Goal: Check status: Check status

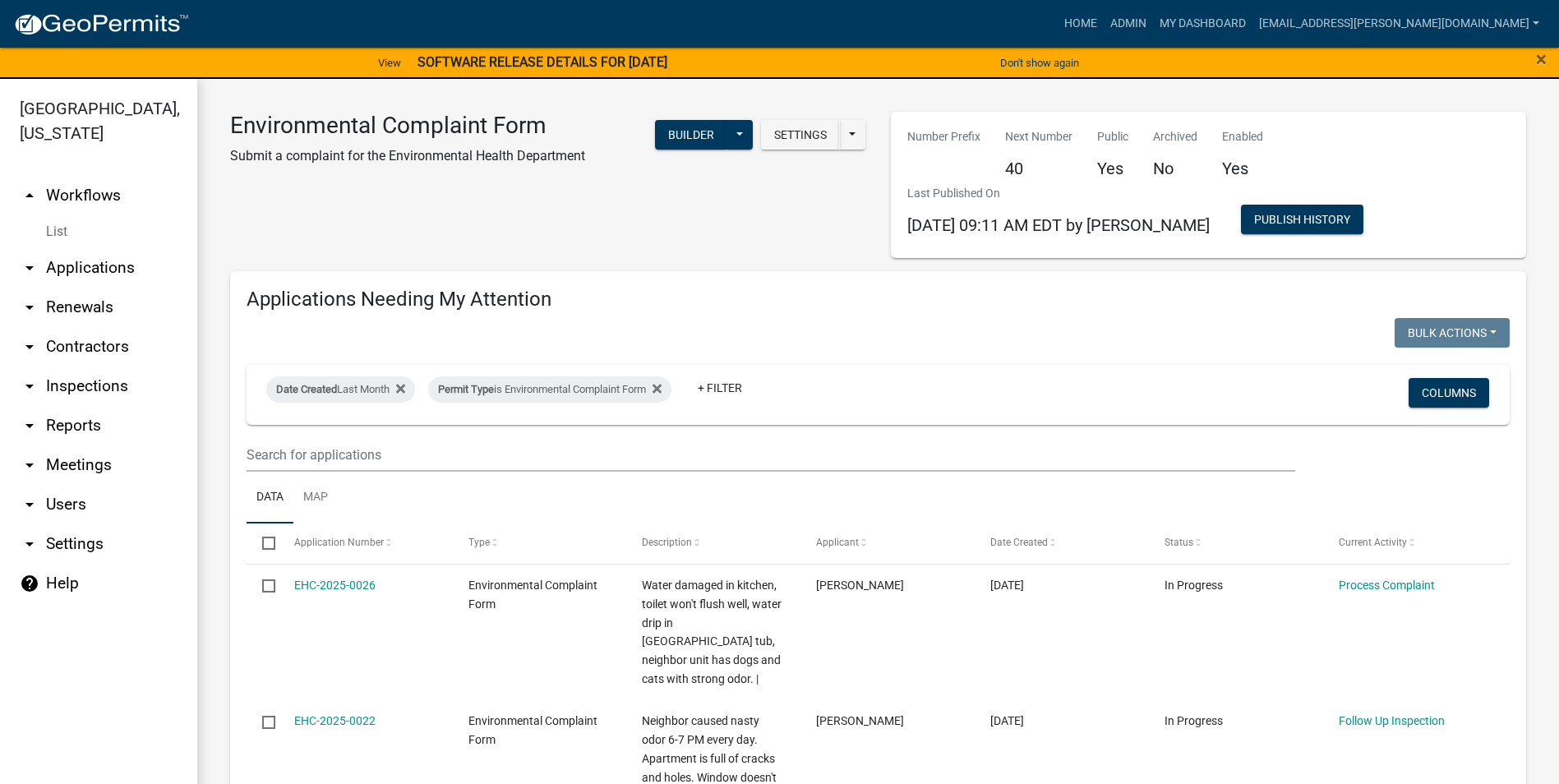
select select "3: 100"
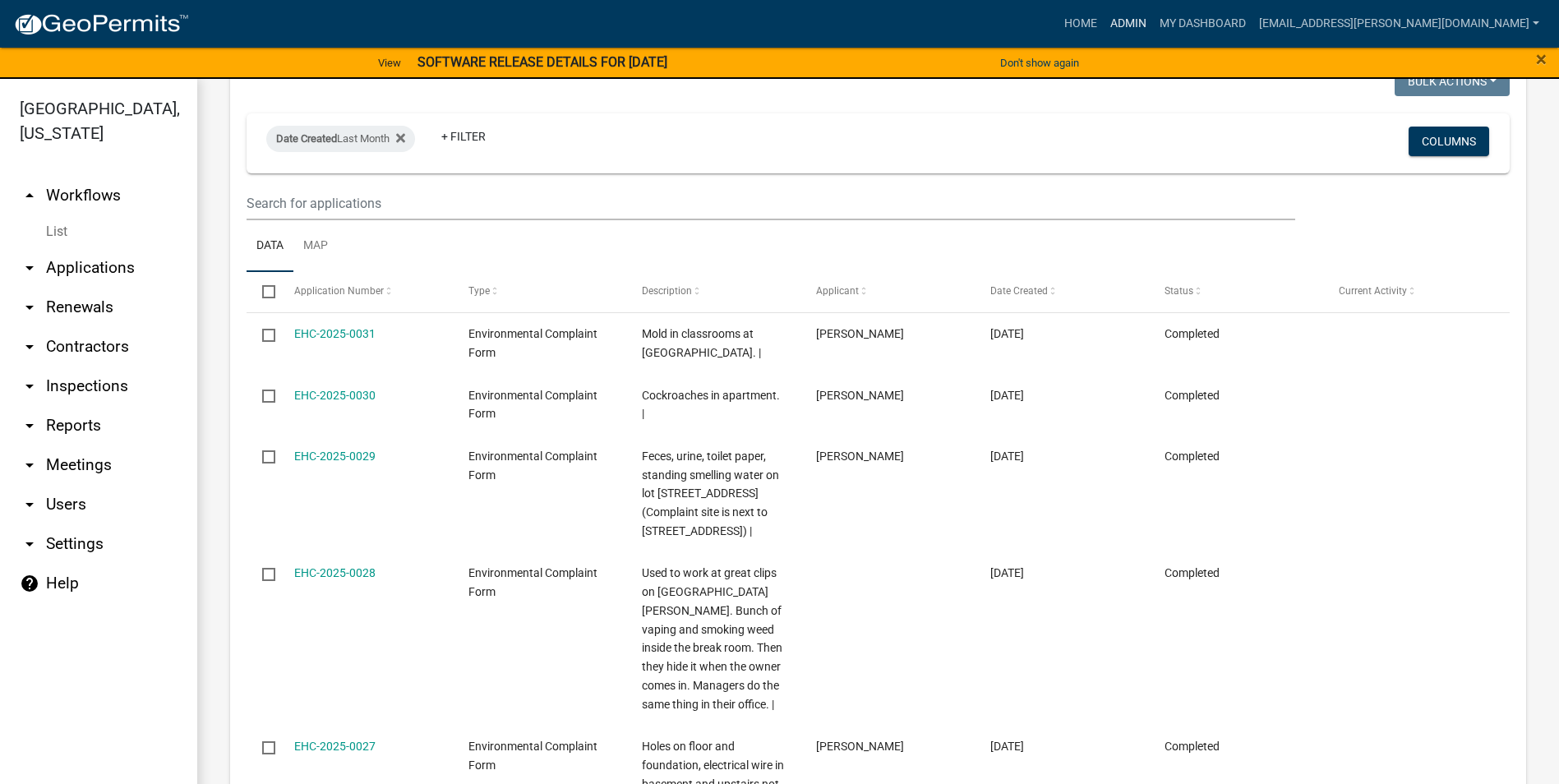
click at [1153, 15] on link "Admin" at bounding box center [1128, 23] width 49 height 31
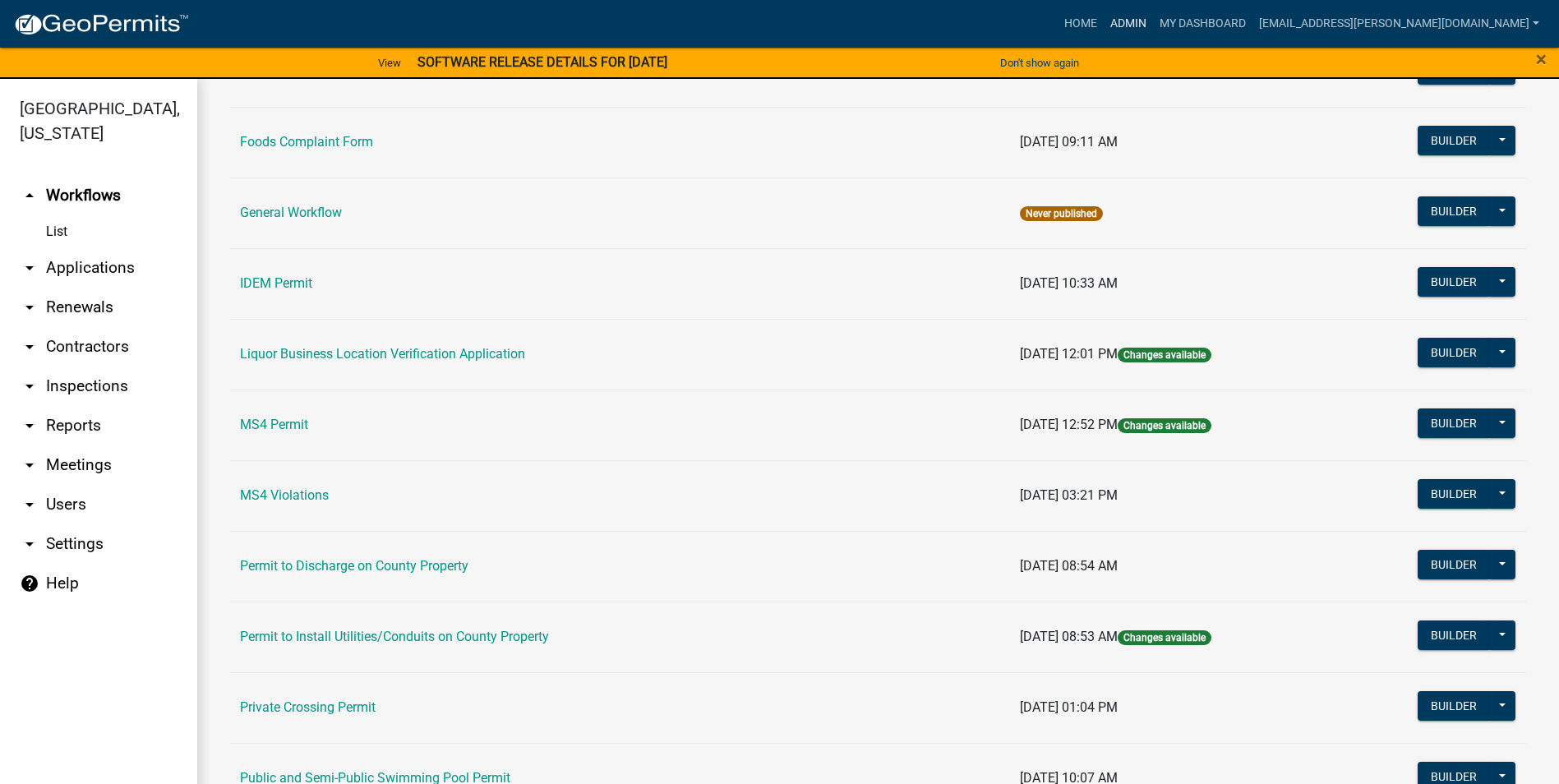
scroll to position [986, 0]
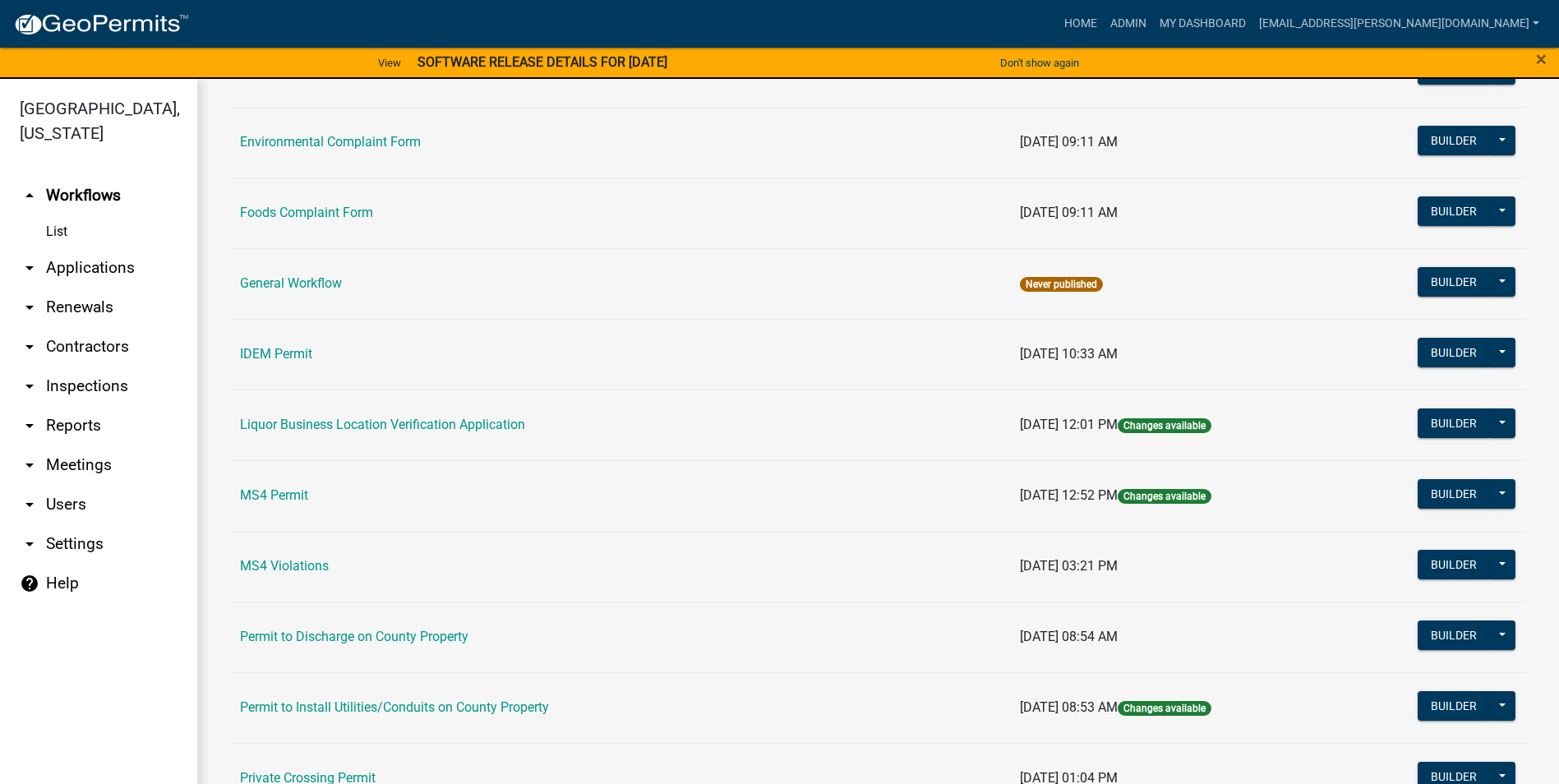
click at [345, 222] on td "Foods Complaint Form" at bounding box center [620, 212] width 780 height 70
click at [345, 217] on link "Foods Complaint Form" at bounding box center [307, 212] width 133 height 16
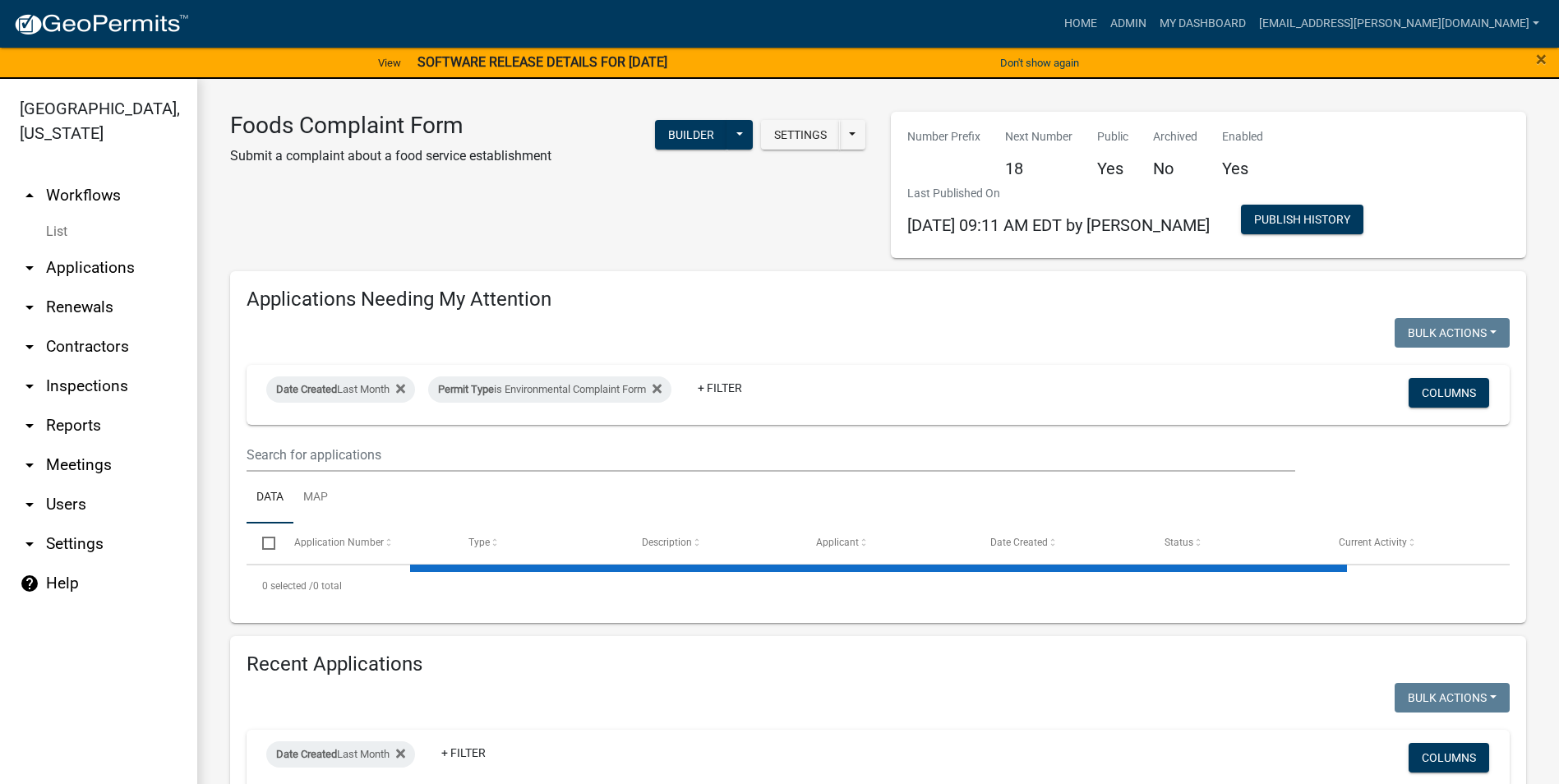
select select "3: 100"
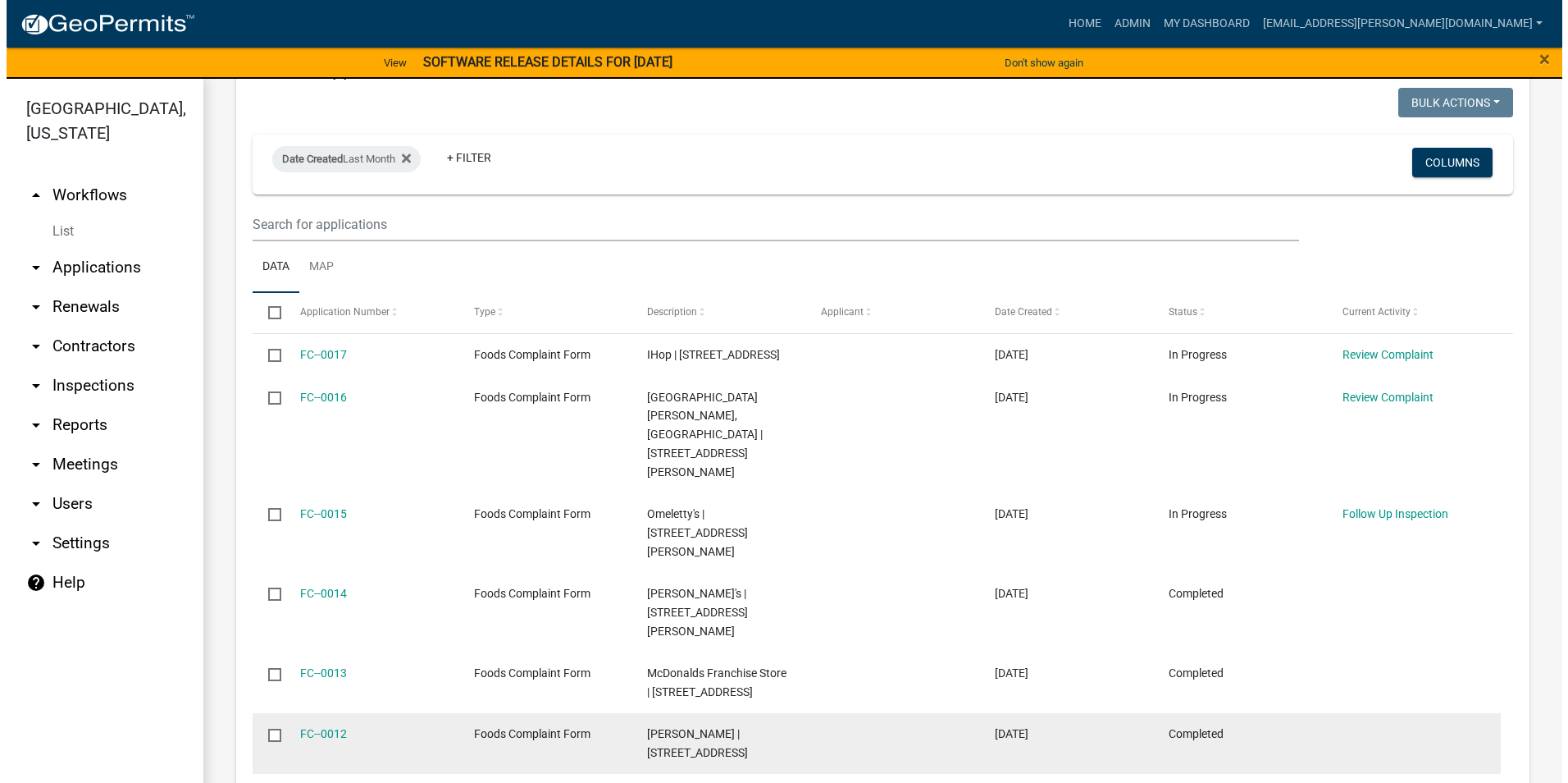
scroll to position [984, 0]
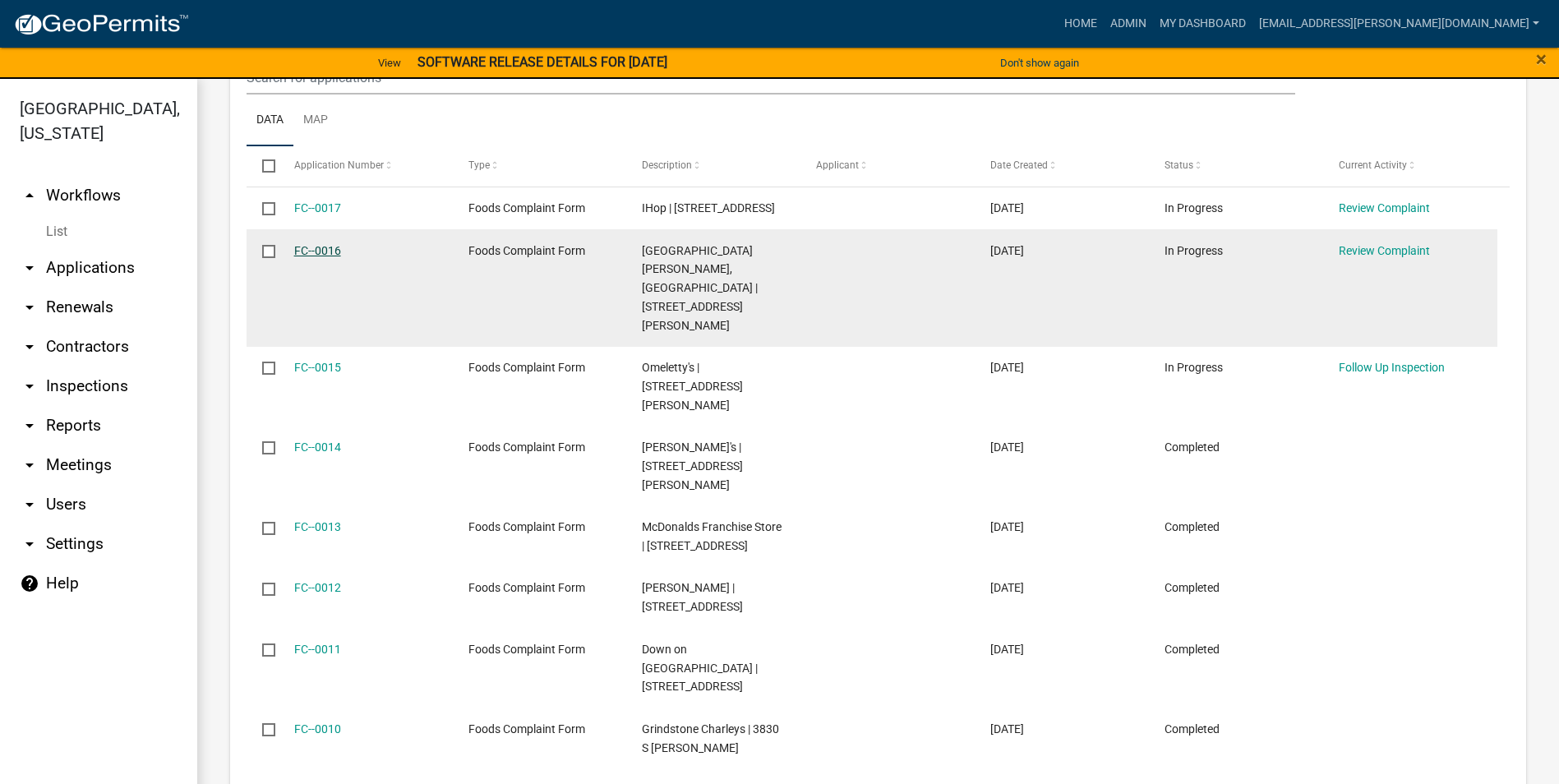
click at [332, 244] on link "FC--0016" at bounding box center [317, 250] width 47 height 13
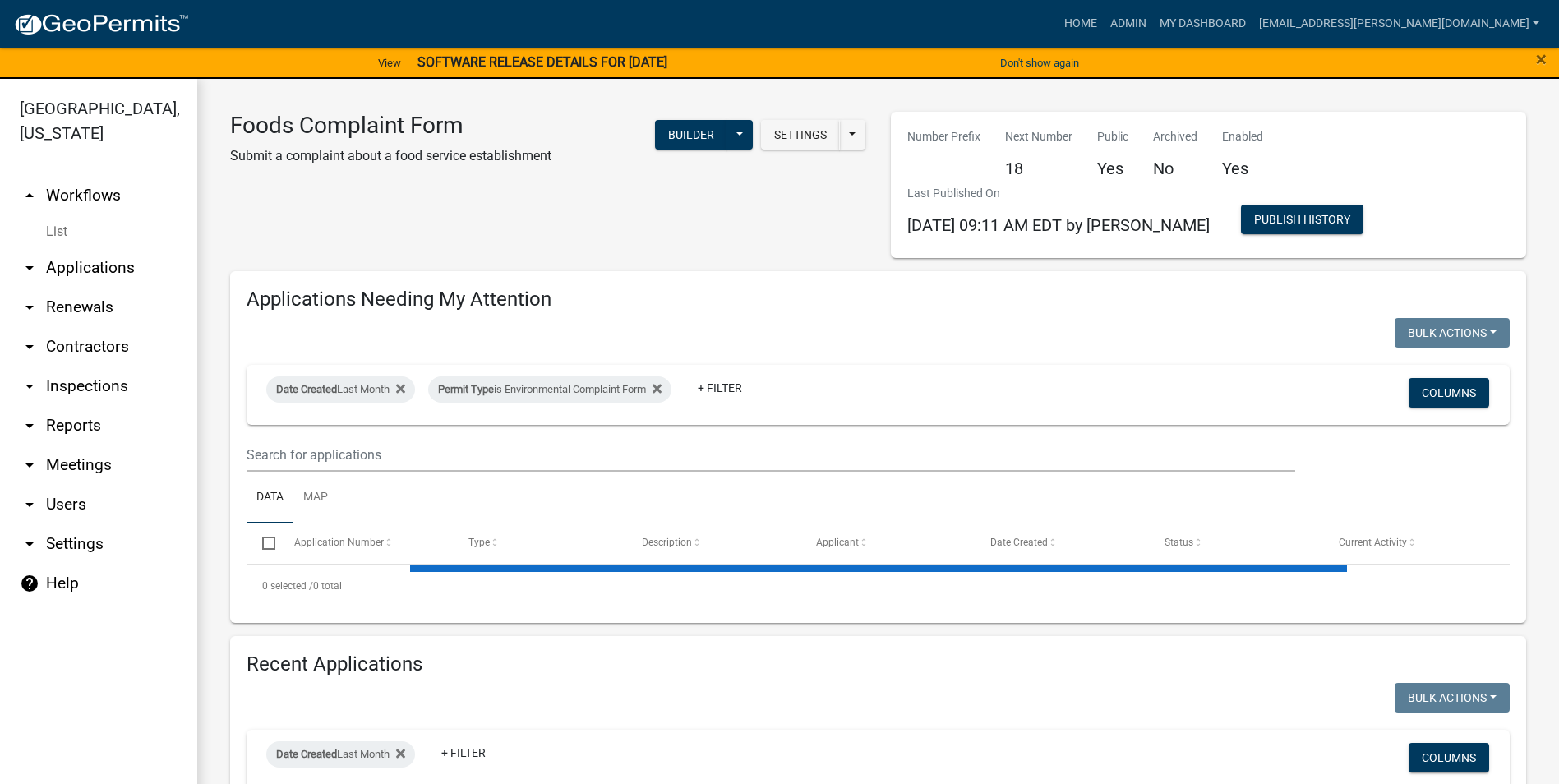
select select "3: 100"
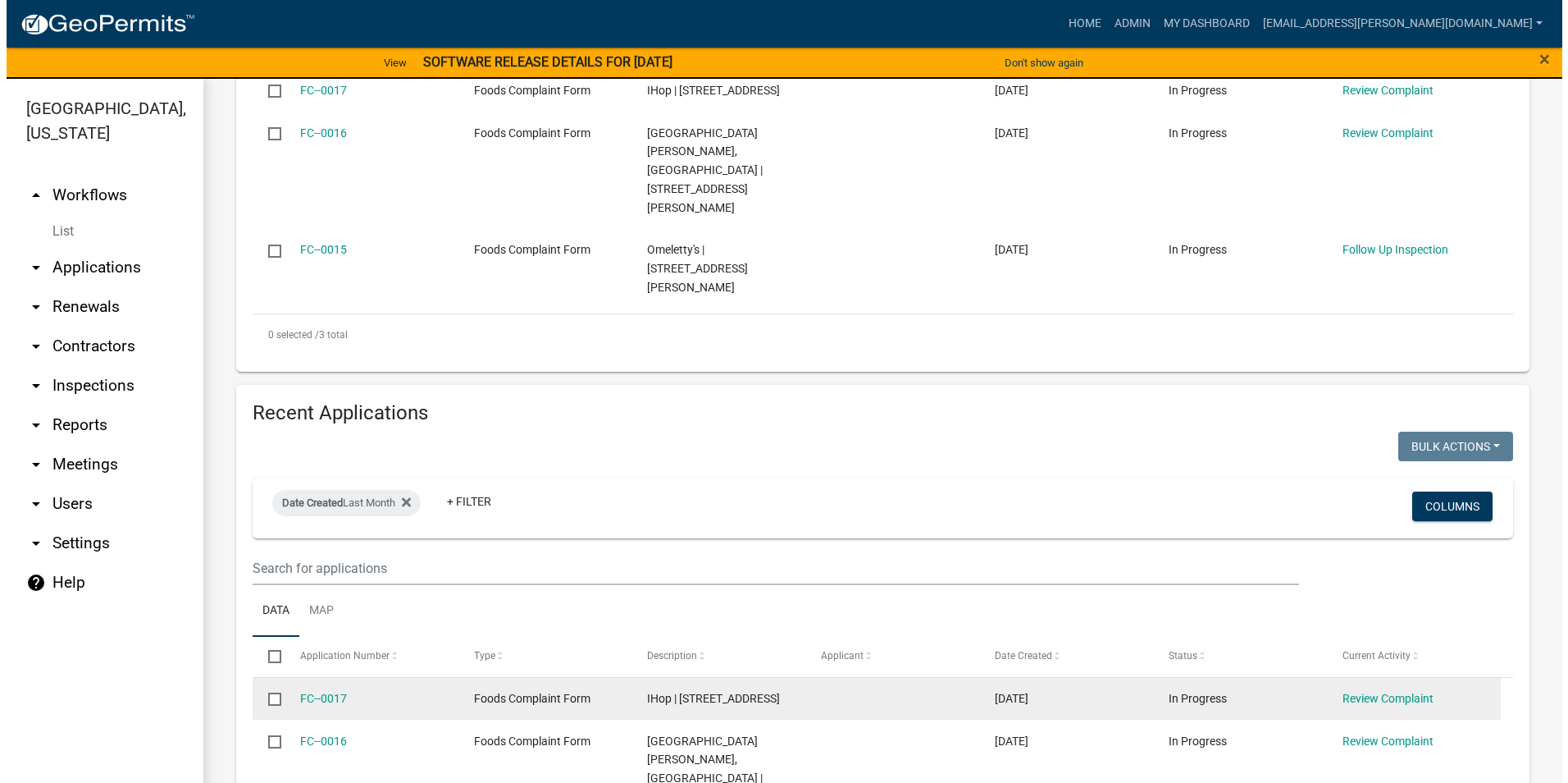
scroll to position [656, 0]
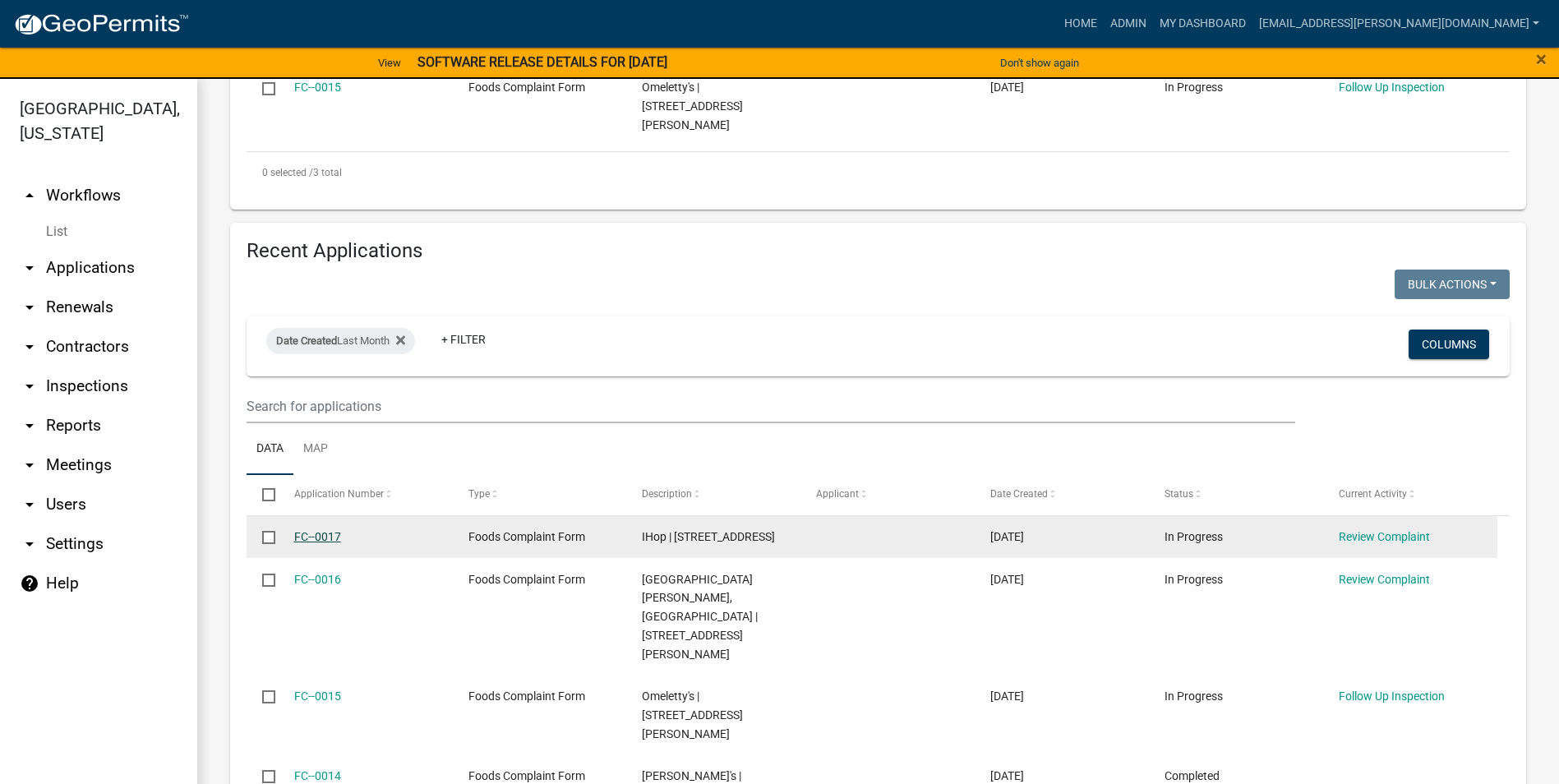
click at [326, 530] on link "FC--0017" at bounding box center [317, 535] width 47 height 13
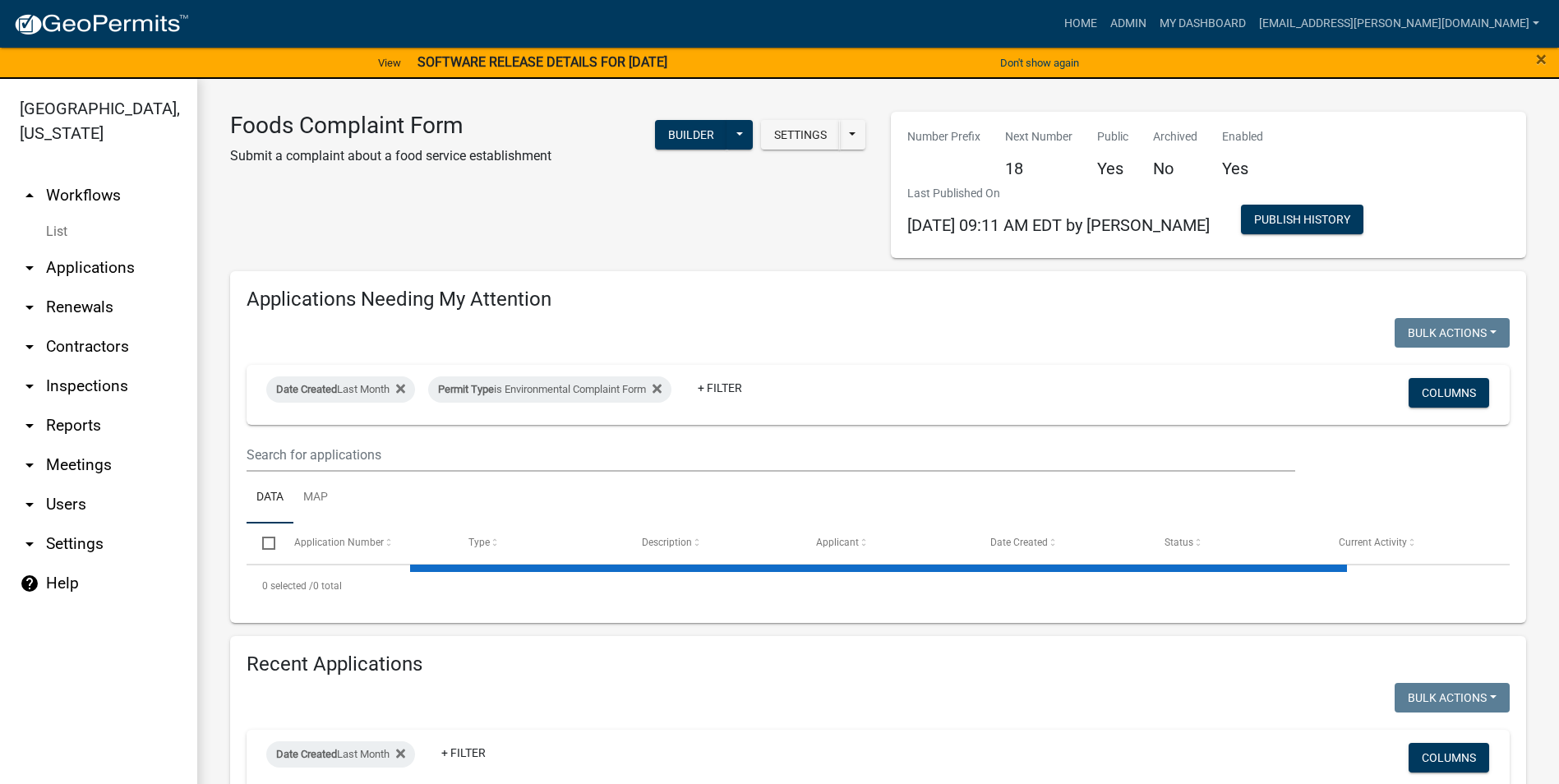
select select "3: 100"
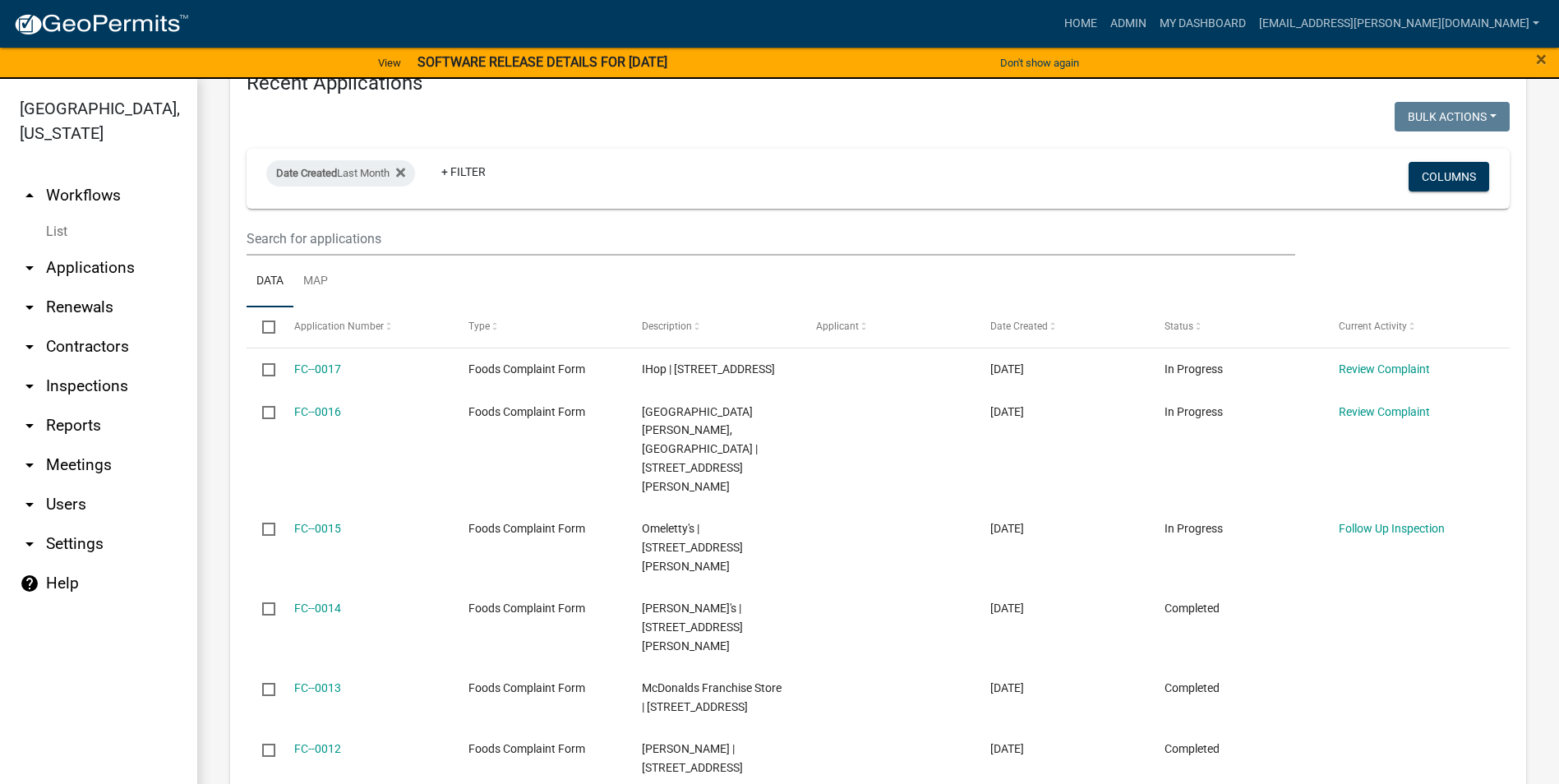
scroll to position [903, 0]
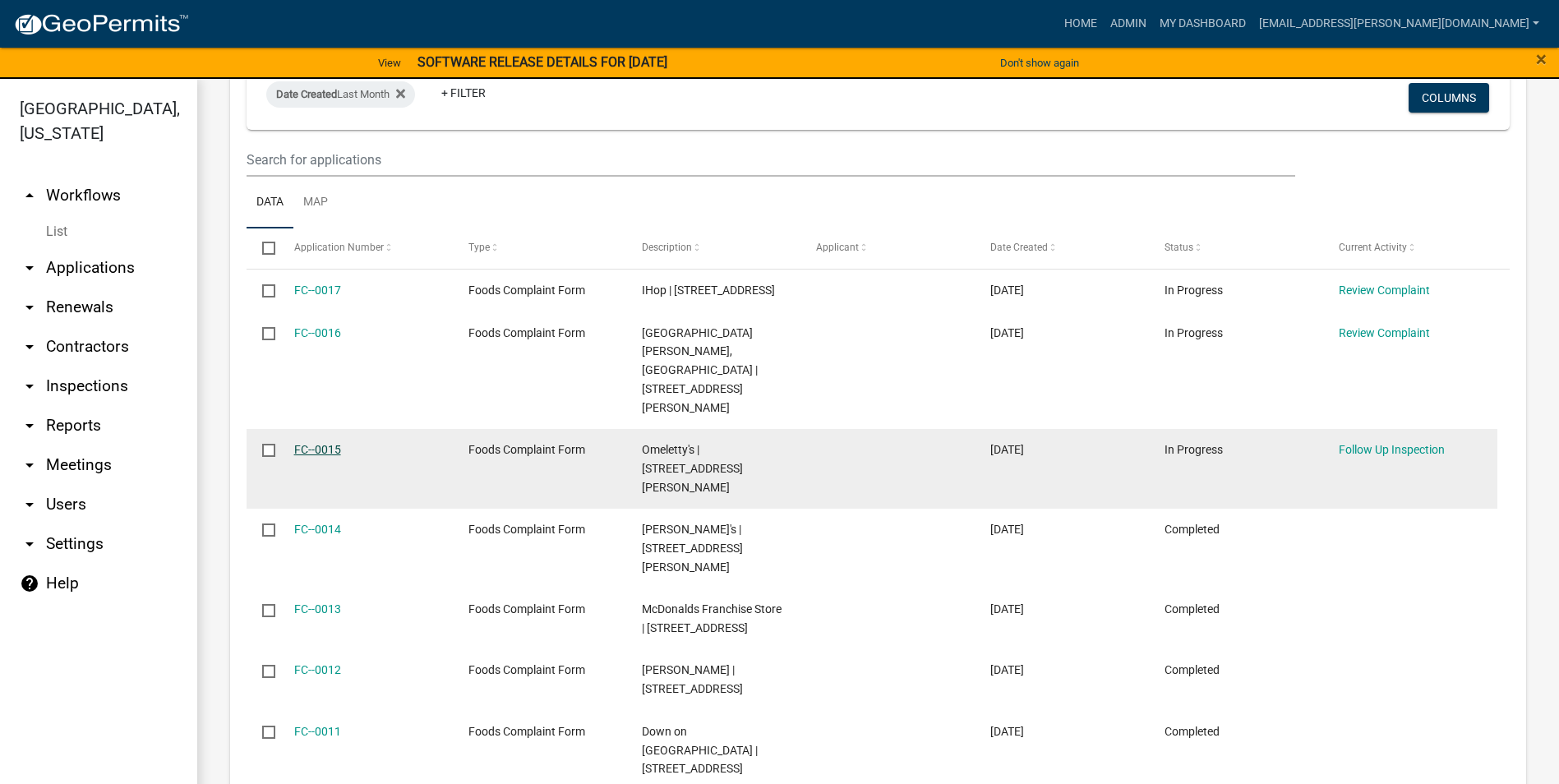
click at [335, 442] on link "FC--0015" at bounding box center [317, 448] width 47 height 13
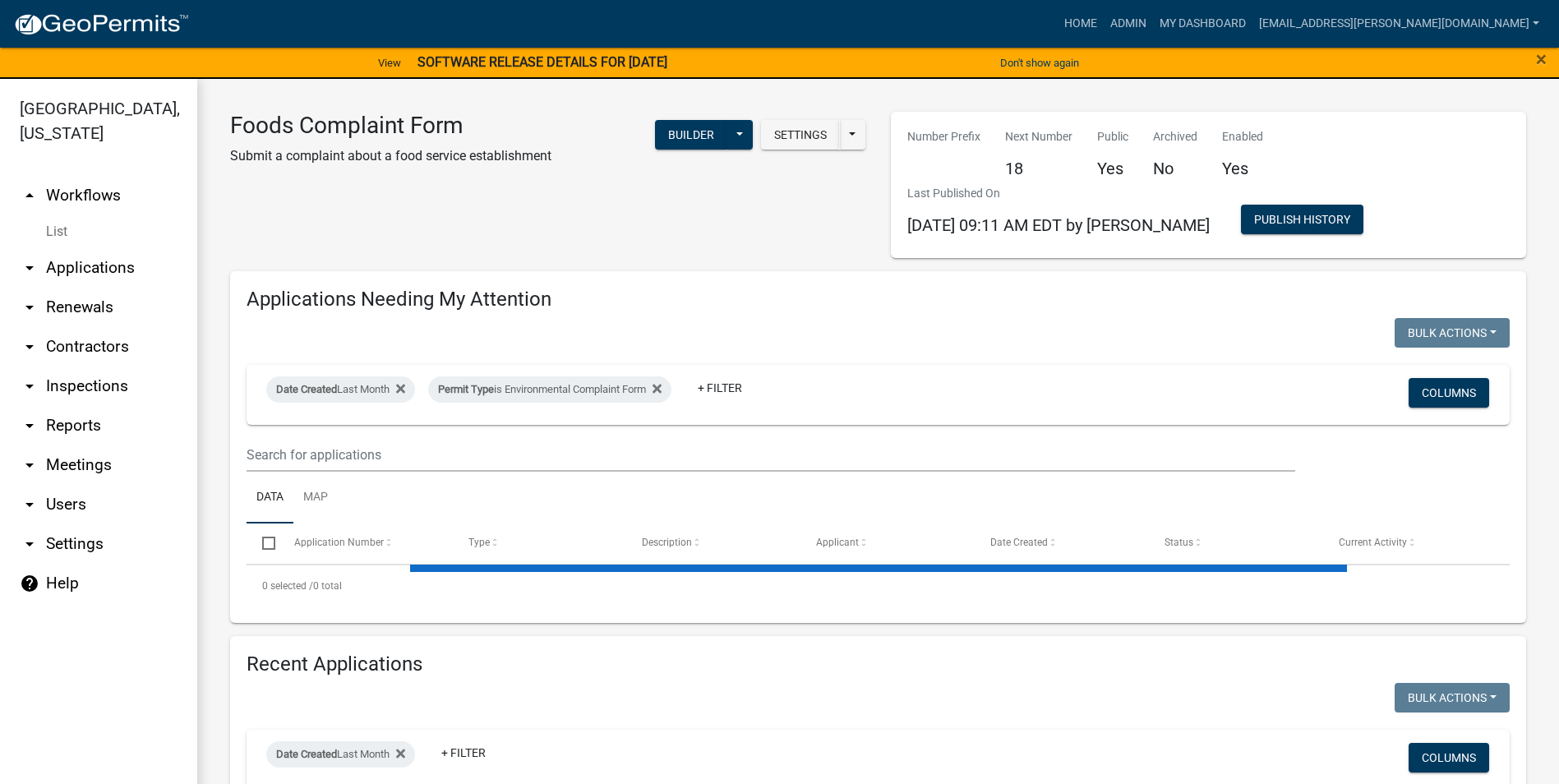
select select "3: 100"
